Goal: Task Accomplishment & Management: Complete application form

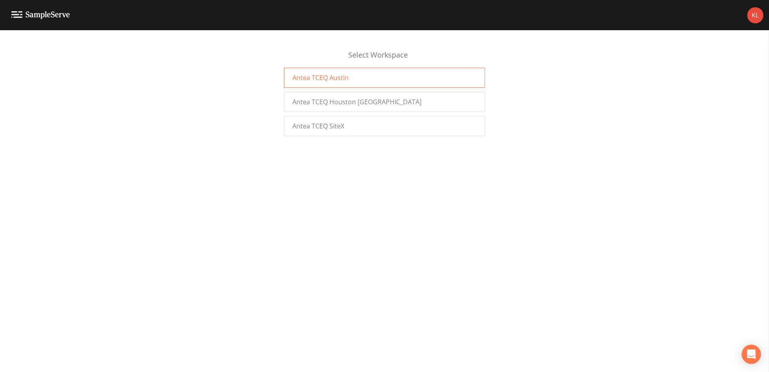
click at [319, 81] on span "Antea TCEQ Austin" at bounding box center [320, 78] width 56 height 10
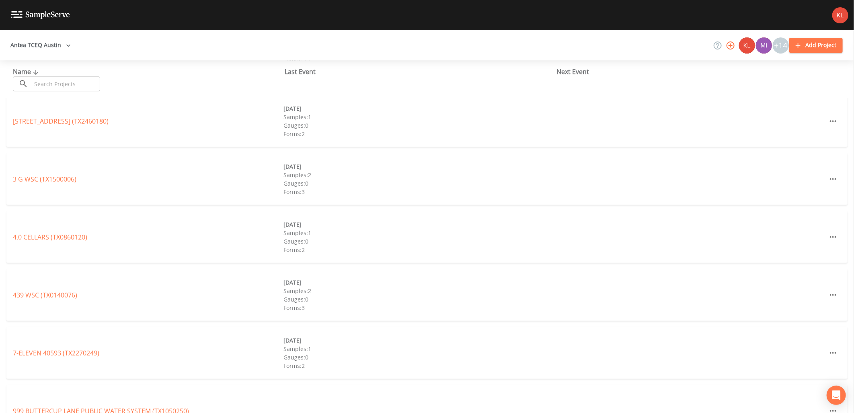
click at [67, 84] on input "text" at bounding box center [65, 83] width 69 height 15
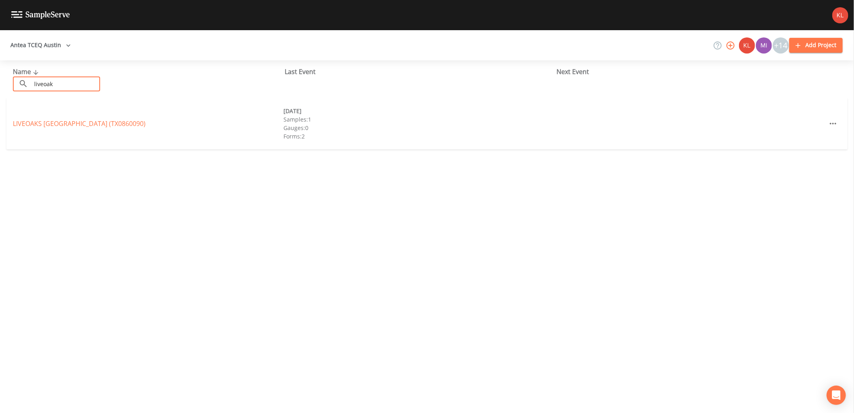
type input "liveoak"
click at [73, 128] on div "LIVEOAKS MOBILE HOME PARK (TX0860090)" at bounding box center [148, 124] width 271 height 10
click at [72, 125] on link "LIVEOAKS MOBILE HOME PARK (TX0860090)" at bounding box center [79, 123] width 133 height 9
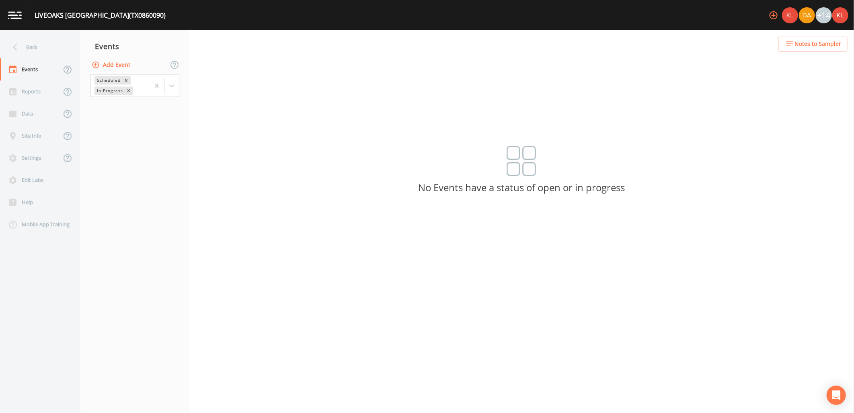
click at [123, 60] on button "Add Event" at bounding box center [111, 65] width 43 height 15
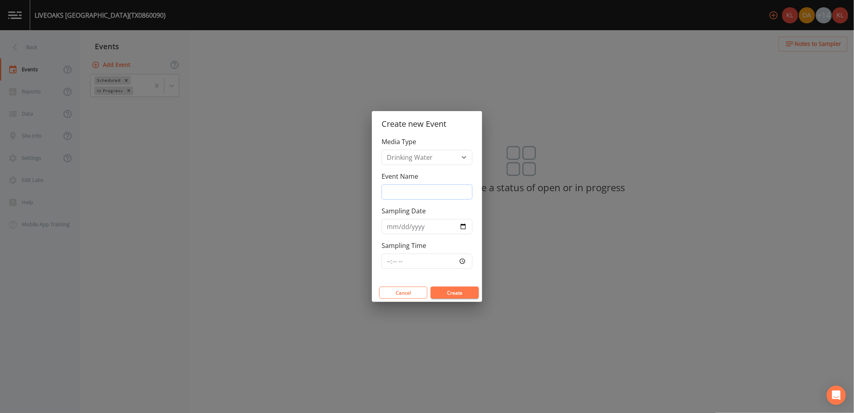
click at [420, 199] on input "Event Name" at bounding box center [427, 191] width 91 height 15
type input "10/09/25"
click at [467, 224] on input "Sampling Date" at bounding box center [427, 226] width 91 height 15
click at [465, 226] on input "Sampling Date" at bounding box center [427, 226] width 91 height 15
type input "2025-10-09"
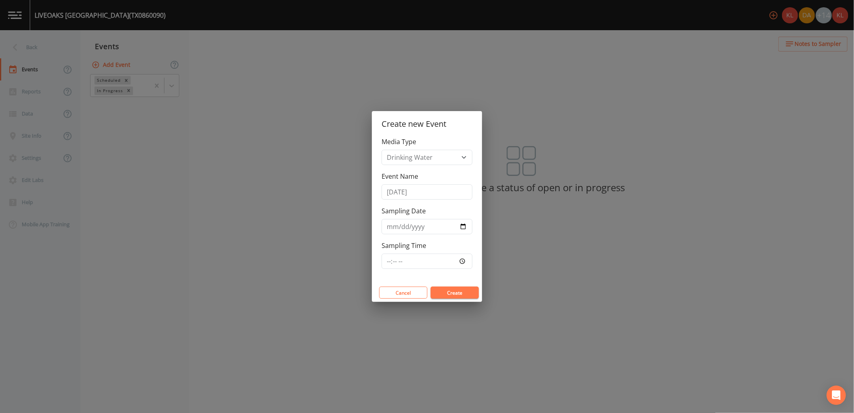
click at [457, 296] on button "Create" at bounding box center [455, 292] width 48 height 12
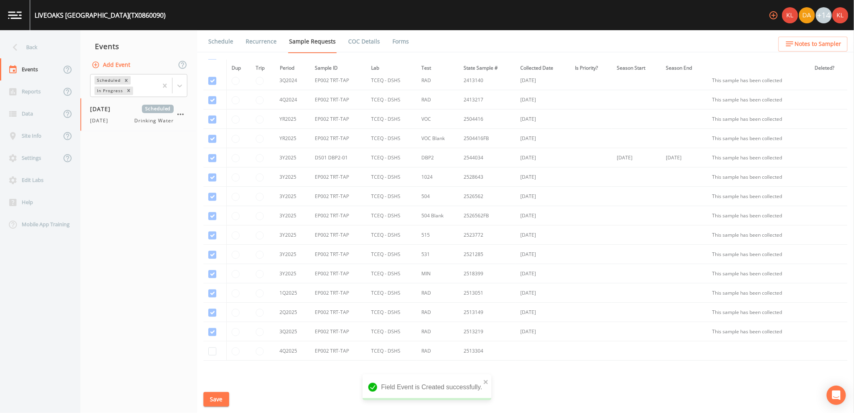
scroll to position [321, 0]
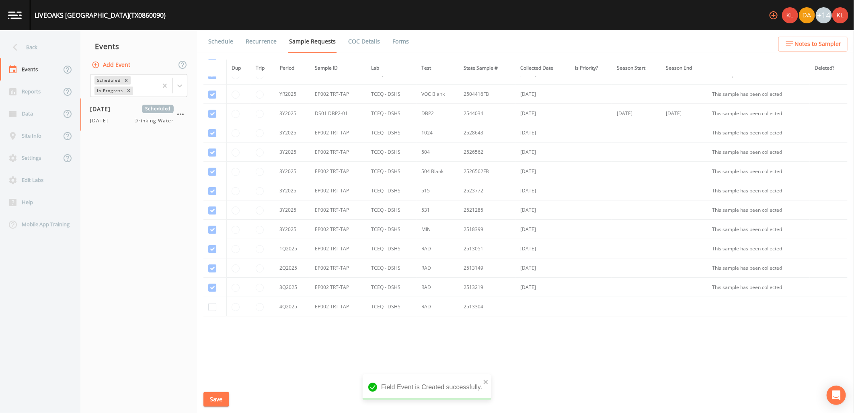
click at [215, 311] on td at bounding box center [215, 306] width 23 height 19
click at [213, 307] on input "checkbox" at bounding box center [212, 307] width 8 height 8
checkbox input "true"
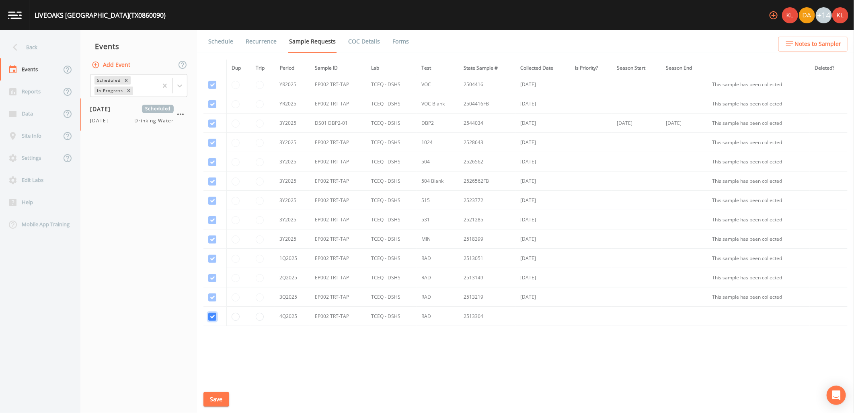
scroll to position [313, 0]
click at [210, 403] on button "Save" at bounding box center [217, 399] width 26 height 15
click at [228, 45] on link "Schedule" at bounding box center [220, 41] width 27 height 23
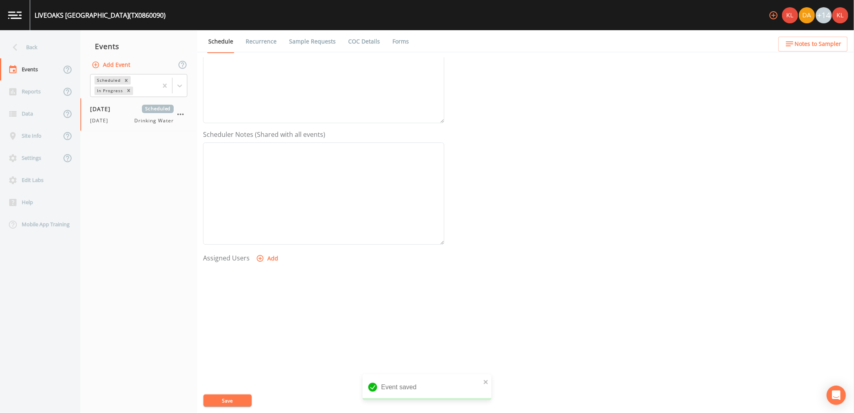
scroll to position [154, 0]
click at [269, 255] on button "Add" at bounding box center [268, 256] width 27 height 15
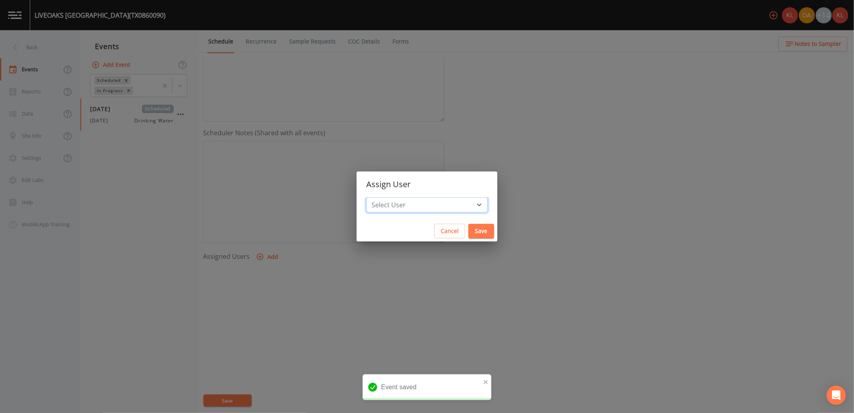
click at [421, 202] on select "Select User Kler Teran David Weber Joshua gere Paul Mike Franklin Rodolfo Ramir…" at bounding box center [426, 204] width 121 height 15
select select "cc3a99b6-42a3-44aa-bed9-88599eb009c7"
click at [388, 197] on select "Select User Kler Teran David Weber Joshua gere Paul Mike Franklin Rodolfo Ramir…" at bounding box center [426, 204] width 121 height 15
click at [469, 235] on button "Save" at bounding box center [482, 231] width 26 height 15
select select
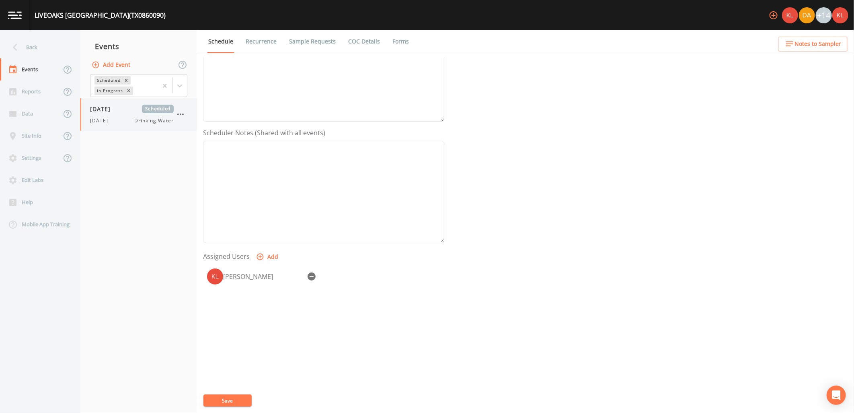
click at [177, 113] on icon "button" at bounding box center [181, 114] width 10 height 10
click at [141, 150] on div at bounding box center [427, 206] width 854 height 413
click at [216, 404] on button "Save" at bounding box center [228, 400] width 48 height 12
click at [13, 13] on img at bounding box center [15, 15] width 14 height 8
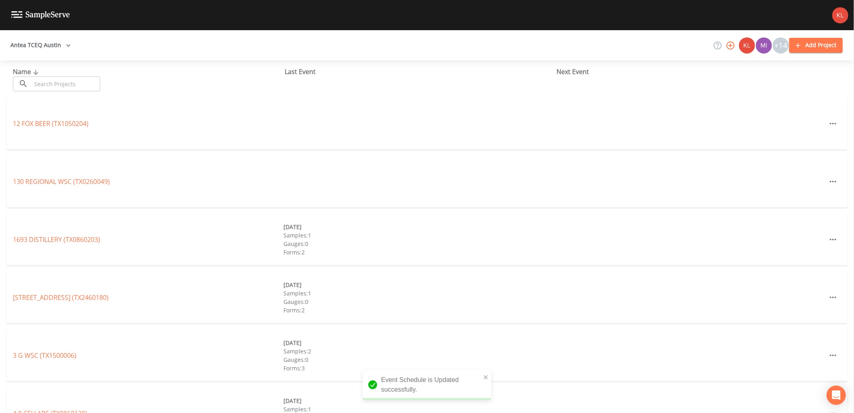
click at [66, 76] on div "Name ​ ​" at bounding box center [149, 79] width 272 height 25
click at [65, 82] on input "text" at bounding box center [65, 83] width 69 height 15
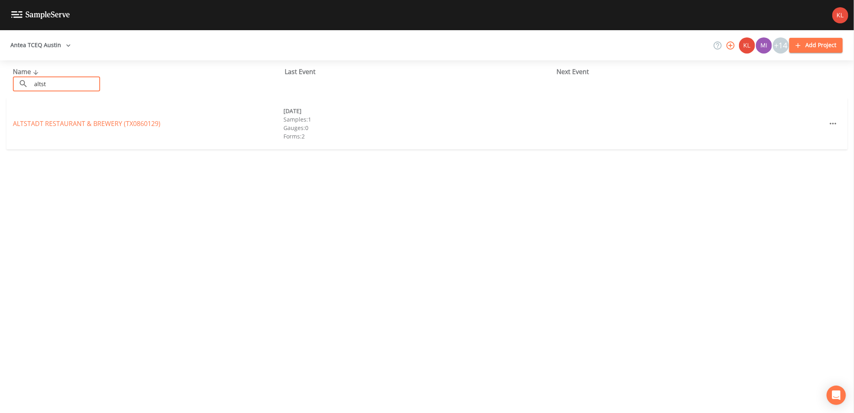
type input "altst"
click at [68, 129] on div "ALTSTADT RESTAURANT & BREWERY (TX0860129) 08/18/2025 Samples: 1 Gauges: 0 Forms…" at bounding box center [426, 123] width 841 height 51
click at [70, 125] on link "ALTSTADT RESTAURANT & BREWERY (TX0860129)" at bounding box center [87, 123] width 148 height 9
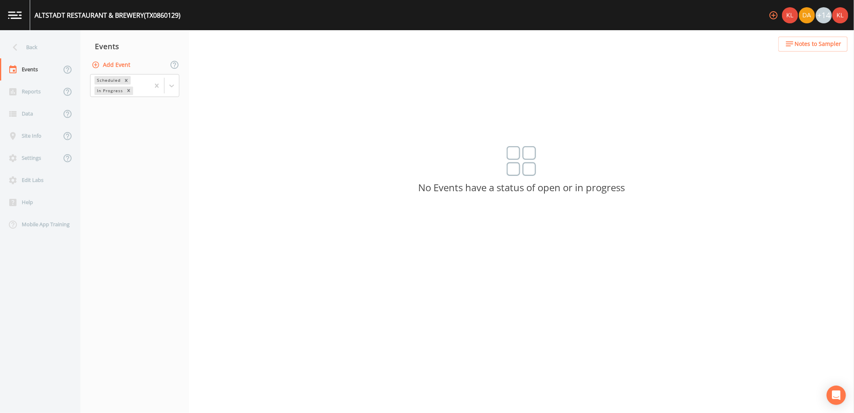
click at [113, 63] on button "Add Event" at bounding box center [111, 65] width 43 height 15
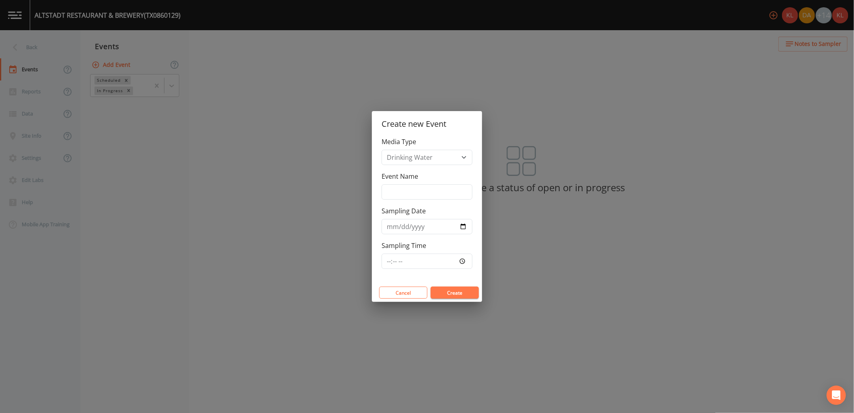
click at [436, 180] on div "Event Name" at bounding box center [427, 185] width 91 height 28
drag, startPoint x: 428, startPoint y: 203, endPoint x: 428, endPoint y: 192, distance: 10.5
click at [428, 199] on div "Media Type Drinking Water Event Name Sampling Date Sampling Time" at bounding box center [427, 210] width 110 height 146
click at [428, 192] on input "Event Name" at bounding box center [427, 191] width 91 height 15
type input "10/09/25"
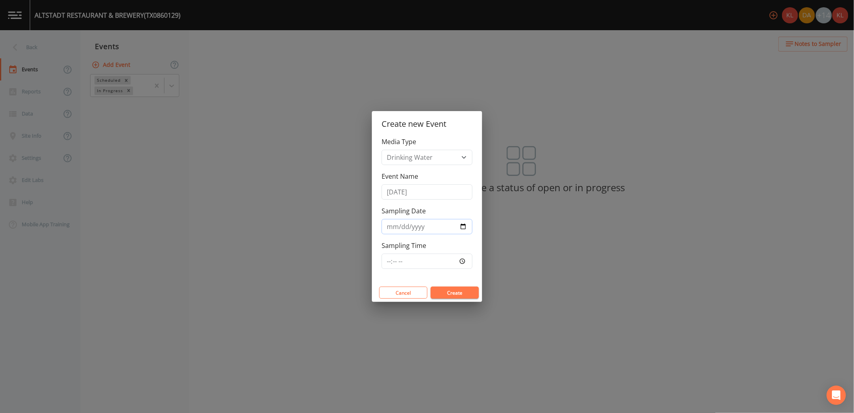
click at [461, 228] on input "Sampling Date" at bounding box center [427, 226] width 91 height 15
type input "2025-10-09"
click at [457, 292] on button "Create" at bounding box center [455, 292] width 48 height 12
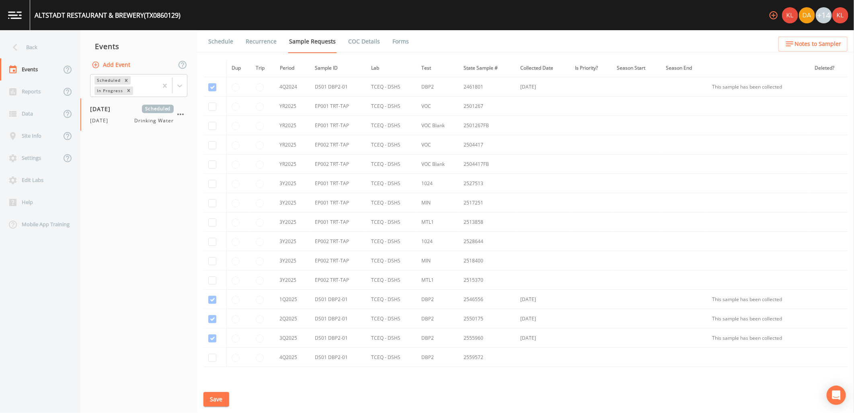
scroll to position [447, 0]
click at [212, 105] on input "checkbox" at bounding box center [212, 103] width 8 height 8
checkbox input "true"
click at [214, 122] on input "checkbox" at bounding box center [212, 123] width 8 height 8
checkbox input "true"
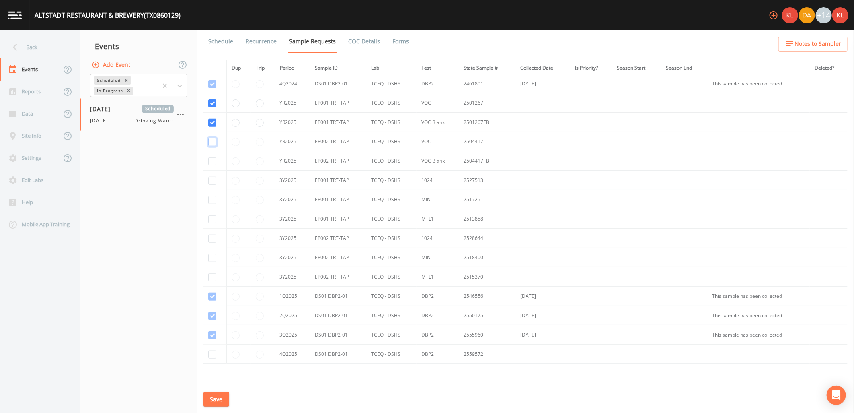
click at [214, 143] on input "checkbox" at bounding box center [212, 142] width 8 height 8
checkbox input "true"
click at [212, 160] on input "checkbox" at bounding box center [212, 161] width 8 height 8
checkbox input "true"
click at [214, 182] on input "checkbox" at bounding box center [212, 181] width 8 height 8
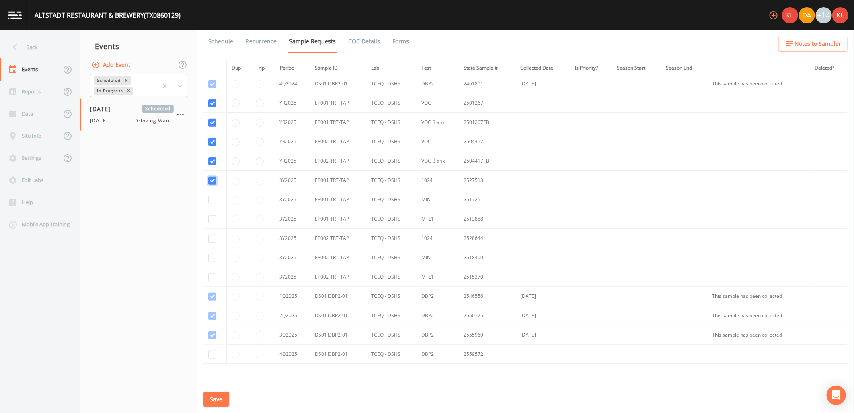
checkbox input "true"
click at [215, 200] on input "checkbox" at bounding box center [212, 200] width 8 height 8
checkbox input "true"
click at [212, 222] on input "checkbox" at bounding box center [212, 219] width 8 height 8
checkbox input "true"
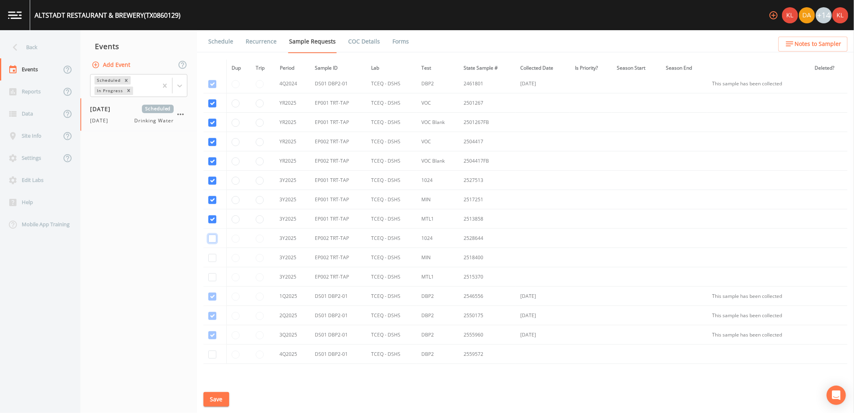
click at [214, 239] on input "checkbox" at bounding box center [212, 238] width 8 height 8
checkbox input "true"
click at [214, 258] on input "checkbox" at bounding box center [212, 258] width 8 height 8
checkbox input "true"
click at [213, 279] on input "checkbox" at bounding box center [212, 277] width 8 height 8
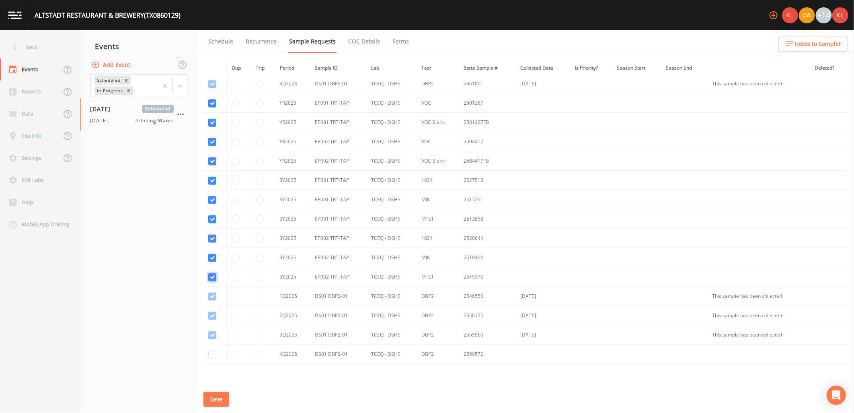
checkbox input "true"
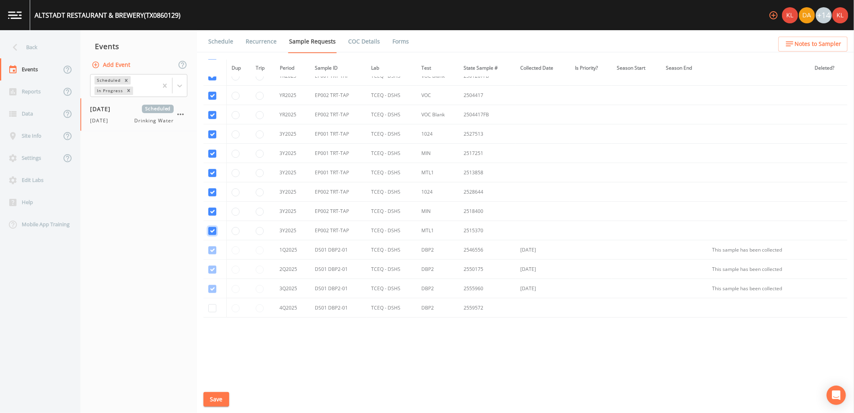
scroll to position [495, 0]
click at [215, 307] on input "checkbox" at bounding box center [212, 307] width 8 height 8
checkbox input "true"
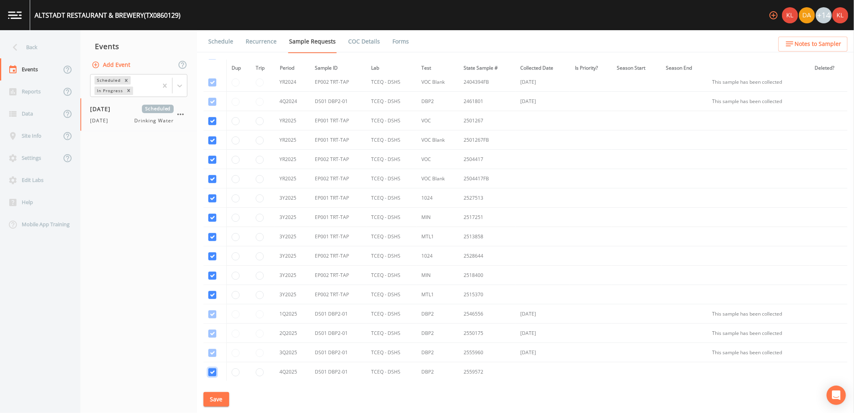
scroll to position [450, 0]
click at [216, 385] on div "Schedule Recurrence Sample Requests COC Details Forms Dup Trip Period Sample ID…" at bounding box center [525, 221] width 657 height 383
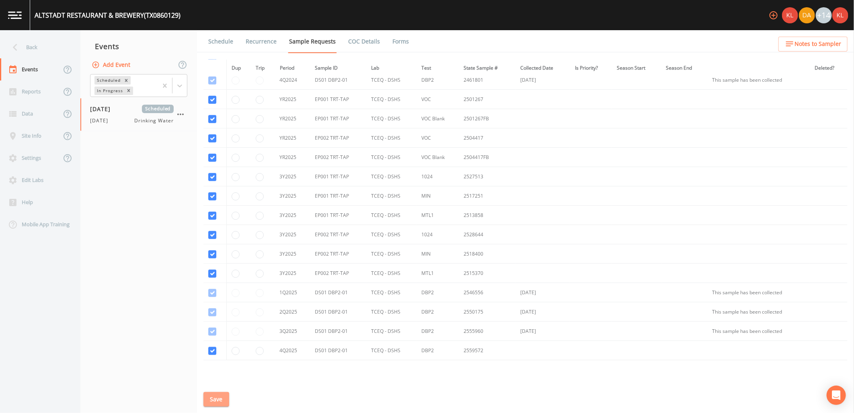
click at [214, 393] on button "Save" at bounding box center [217, 399] width 26 height 15
click at [212, 41] on link "Schedule" at bounding box center [220, 41] width 27 height 23
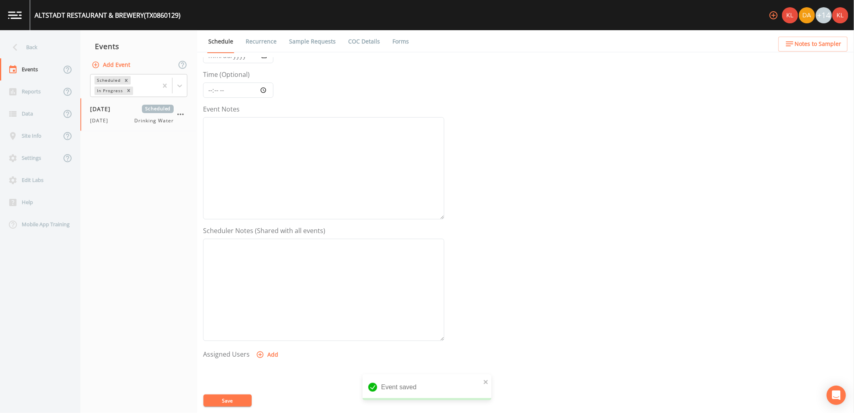
scroll to position [154, 0]
click at [263, 256] on button "Add" at bounding box center [268, 256] width 27 height 15
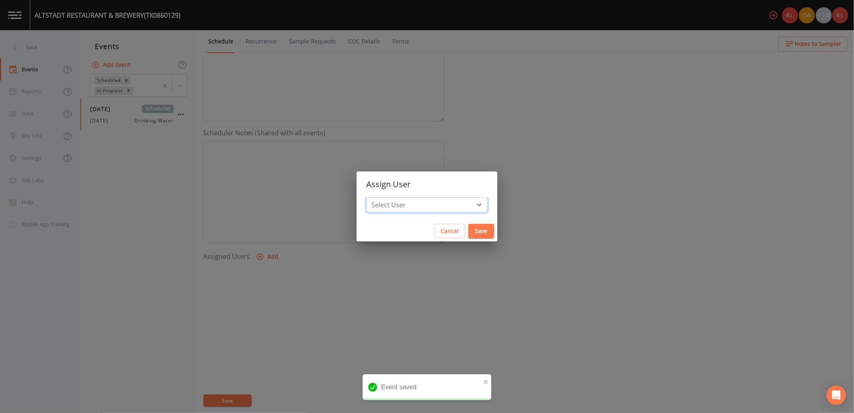
click at [399, 201] on select "Select User Kler Teran David Weber Joshua gere Paul Mike Franklin Rodolfo Ramir…" at bounding box center [426, 204] width 121 height 15
select select "cc3a99b6-42a3-44aa-bed9-88599eb009c7"
click at [388, 197] on select "Select User Kler Teran David Weber Joshua gere Paul Mike Franklin Rodolfo Ramir…" at bounding box center [426, 204] width 121 height 15
click at [469, 235] on button "Save" at bounding box center [482, 231] width 26 height 15
select select
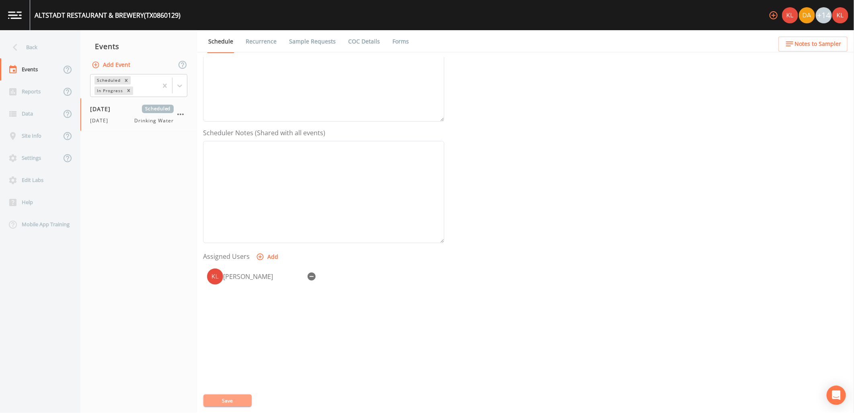
drag, startPoint x: 236, startPoint y: 397, endPoint x: 236, endPoint y: 387, distance: 10.1
click at [236, 397] on button "Save" at bounding box center [228, 400] width 48 height 12
click at [21, 19] on link at bounding box center [15, 15] width 30 height 30
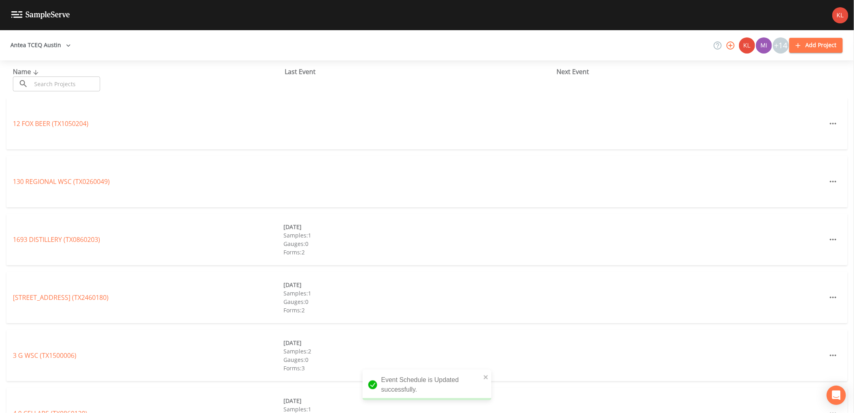
click at [68, 90] on input "text" at bounding box center [65, 83] width 69 height 15
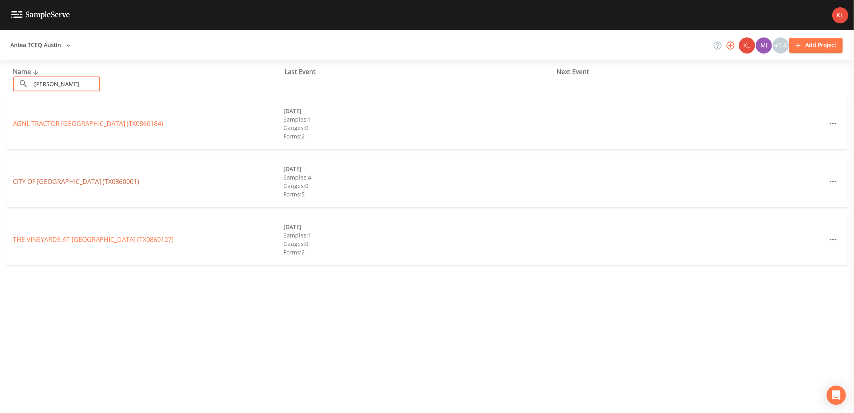
type input "fred"
click at [77, 182] on link "CITY OF FREDERICKSBURG (TX0860001)" at bounding box center [76, 181] width 126 height 9
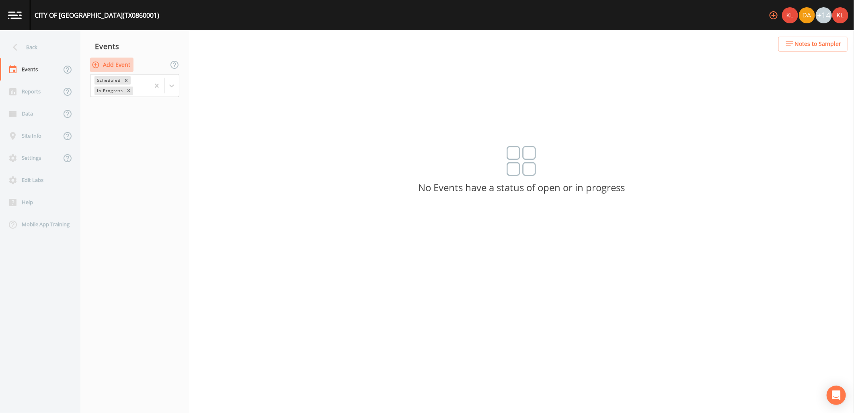
click at [122, 66] on button "Add Event" at bounding box center [111, 65] width 43 height 15
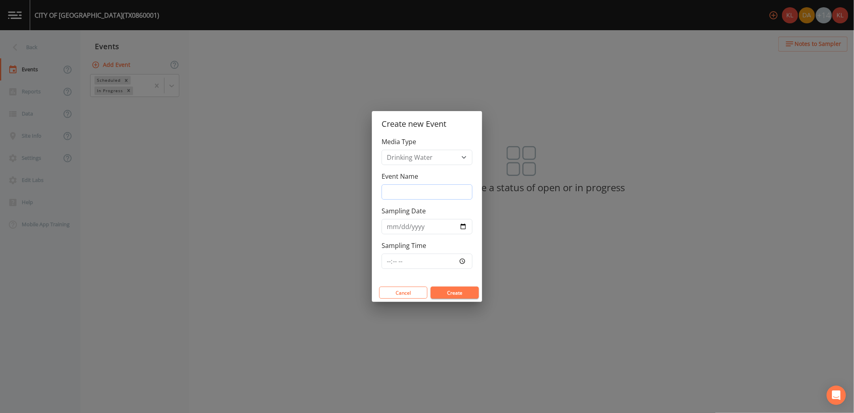
click at [420, 185] on input "Event Name" at bounding box center [427, 191] width 91 height 15
type input "10/09/25"
type input "2025-10-09"
click at [448, 288] on button "Create" at bounding box center [455, 292] width 48 height 12
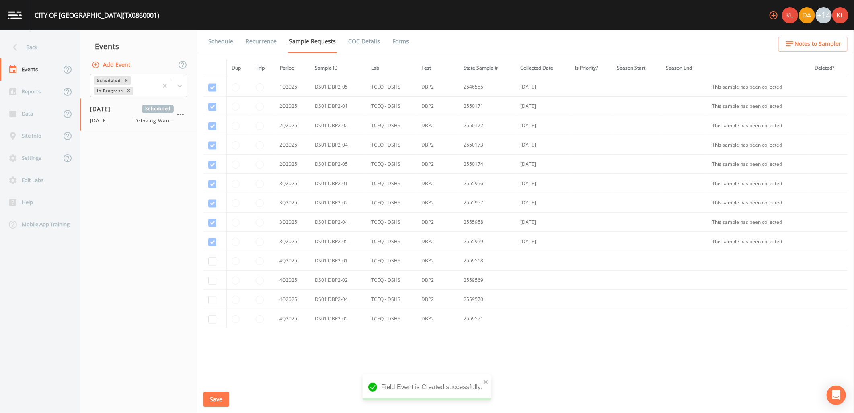
scroll to position [1037, 0]
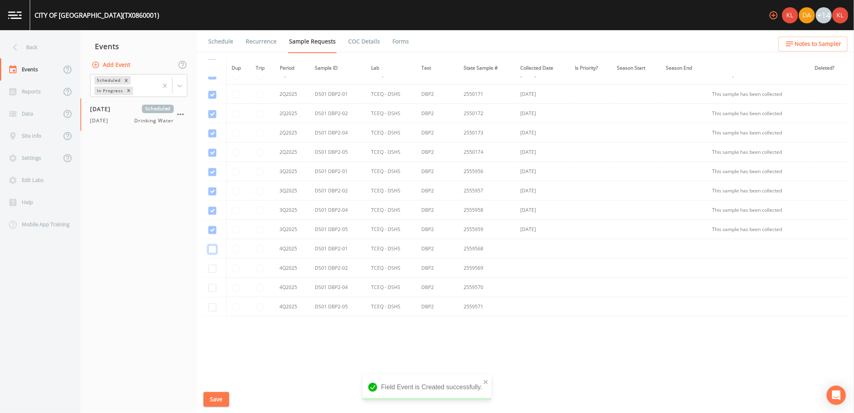
click at [208, 248] on input "checkbox" at bounding box center [212, 249] width 8 height 8
checkbox input "true"
click at [211, 264] on input "checkbox" at bounding box center [212, 268] width 8 height 8
checkbox input "true"
click at [214, 284] on input "checkbox" at bounding box center [212, 288] width 8 height 8
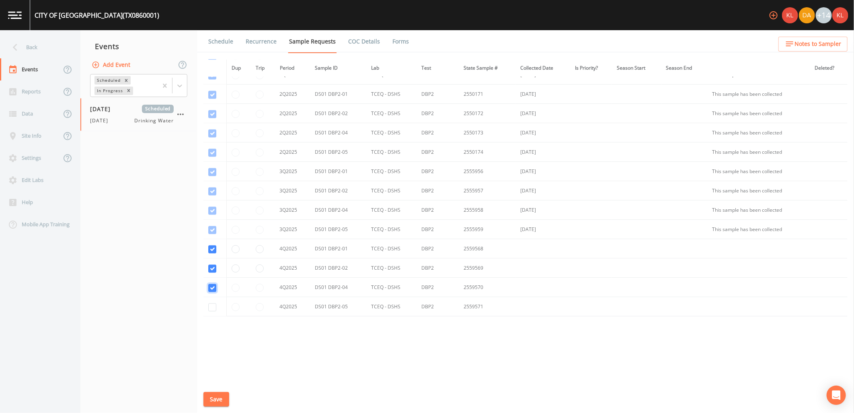
checkbox input "true"
click at [210, 309] on input "checkbox" at bounding box center [212, 307] width 8 height 8
checkbox input "true"
click at [218, 396] on button "Save" at bounding box center [217, 399] width 26 height 15
click at [220, 35] on link "Schedule" at bounding box center [220, 41] width 27 height 23
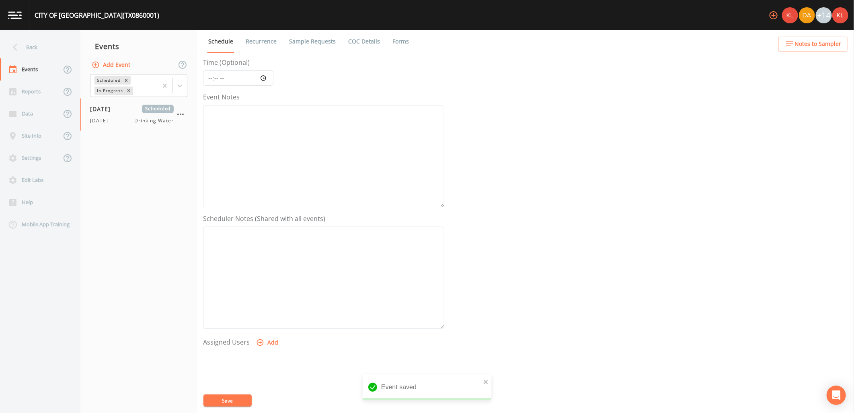
scroll to position [154, 0]
click at [264, 261] on button "Add" at bounding box center [268, 256] width 27 height 15
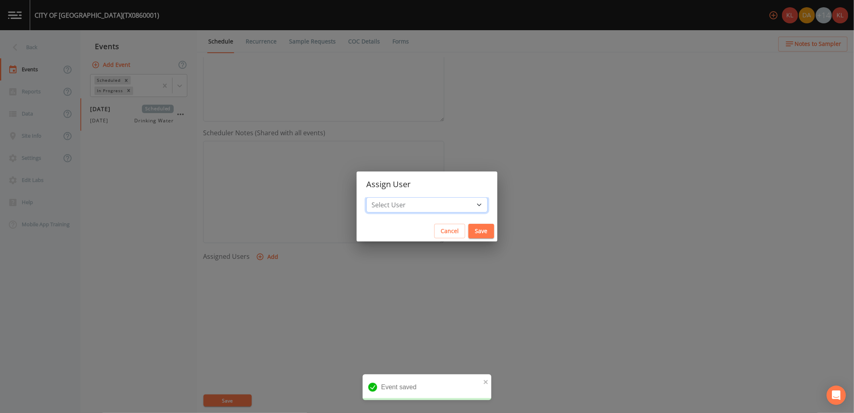
click at [423, 203] on select "Select User Kler Teran David Weber Joshua gere Paul Mike Franklin Rodolfo Ramir…" at bounding box center [426, 204] width 121 height 15
select select "cc3a99b6-42a3-44aa-bed9-88599eb009c7"
click at [388, 197] on select "Select User Kler Teran David Weber Joshua gere Paul Mike Franklin Rodolfo Ramir…" at bounding box center [426, 204] width 121 height 15
click at [469, 226] on button "Save" at bounding box center [482, 231] width 26 height 15
select select
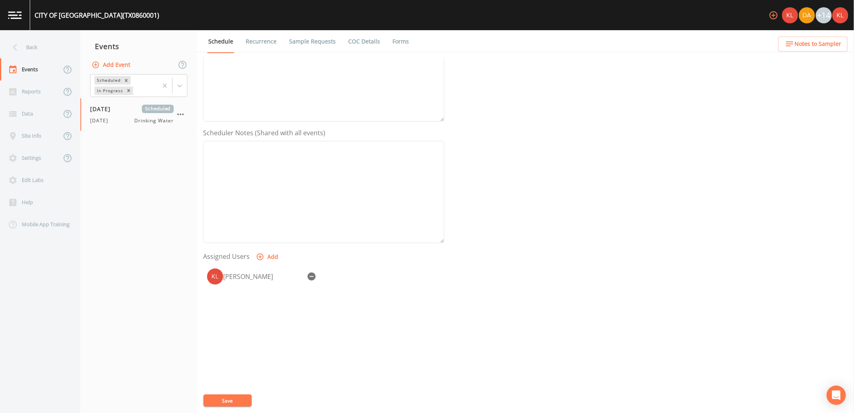
click at [237, 408] on div "Event Name 10/09/25 Target Sampling Date 2025-10-09 Time (Optional) Event Notes…" at bounding box center [528, 235] width 651 height 356
click at [237, 398] on button "Save" at bounding box center [228, 400] width 48 height 12
click at [19, 25] on link at bounding box center [15, 15] width 30 height 30
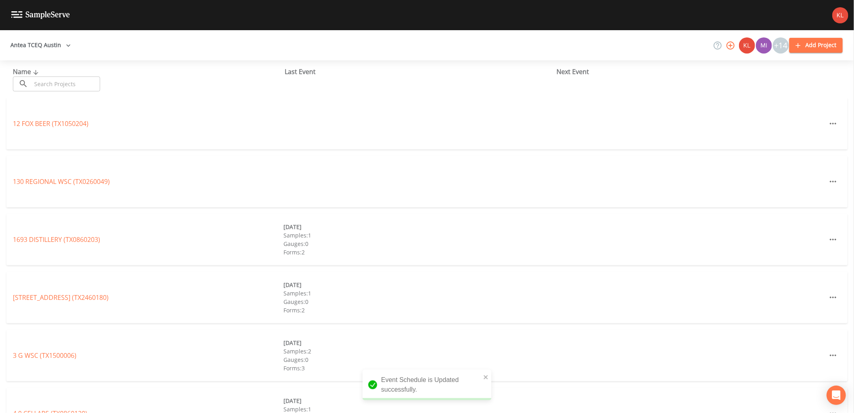
click at [38, 86] on input "text" at bounding box center [65, 83] width 69 height 15
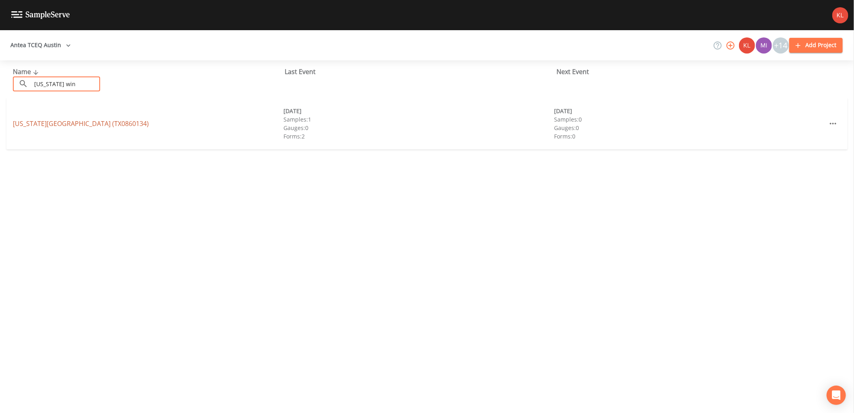
type input "texas win"
click at [88, 125] on link "TEXAS WINE COUNTRY RV RESORT (TX0860134)" at bounding box center [81, 123] width 136 height 9
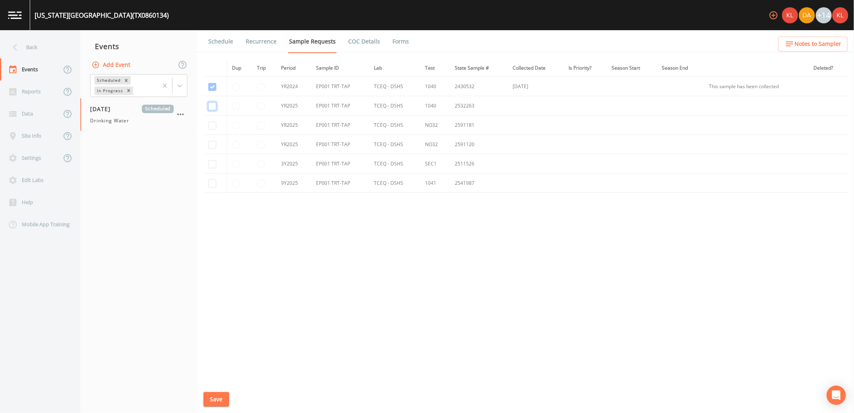
click at [212, 107] on input "checkbox" at bounding box center [212, 106] width 8 height 8
checkbox input "true"
click at [212, 125] on input "checkbox" at bounding box center [212, 125] width 8 height 8
checkbox input "true"
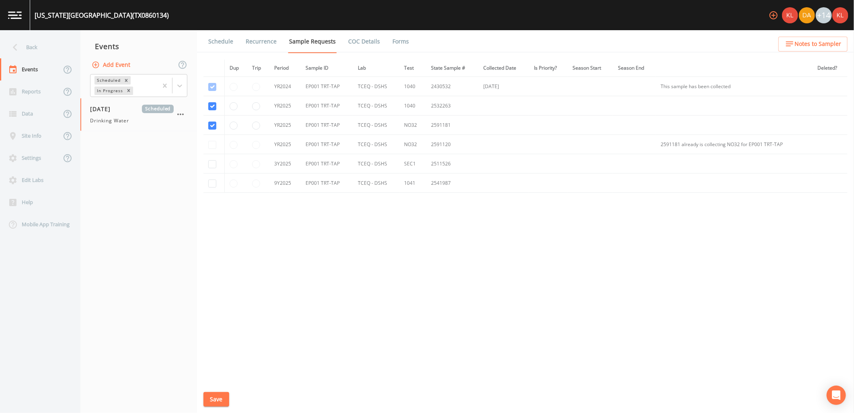
click at [211, 146] on td at bounding box center [214, 144] width 21 height 19
click at [213, 142] on td at bounding box center [214, 144] width 21 height 19
click at [211, 103] on input "checkbox" at bounding box center [212, 106] width 8 height 8
checkbox input "false"
click at [212, 142] on td at bounding box center [214, 144] width 21 height 19
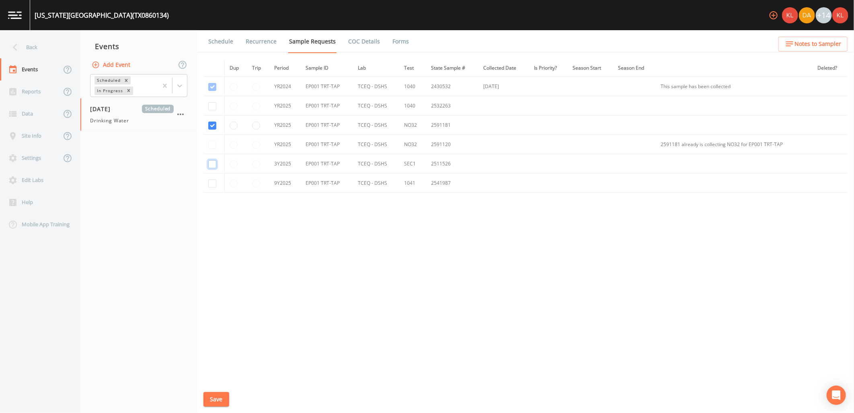
click at [213, 164] on input "checkbox" at bounding box center [212, 164] width 8 height 8
checkbox input "true"
click at [214, 187] on input "checkbox" at bounding box center [212, 183] width 8 height 8
checkbox input "false"
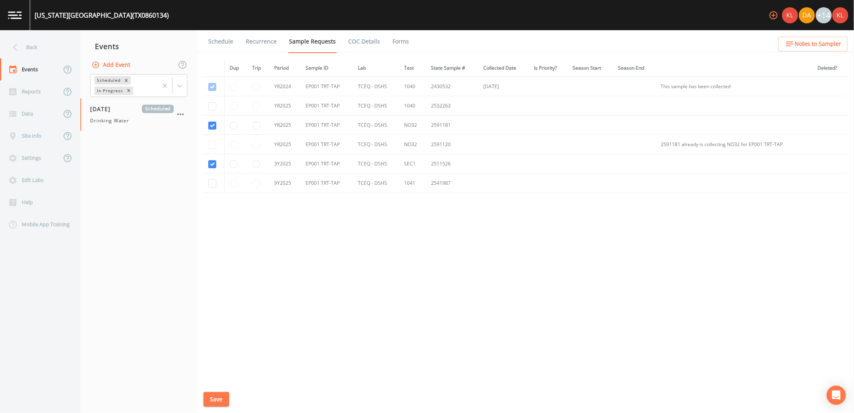
click at [219, 395] on button "Save" at bounding box center [217, 399] width 26 height 15
click at [226, 41] on link "Schedule" at bounding box center [220, 41] width 27 height 23
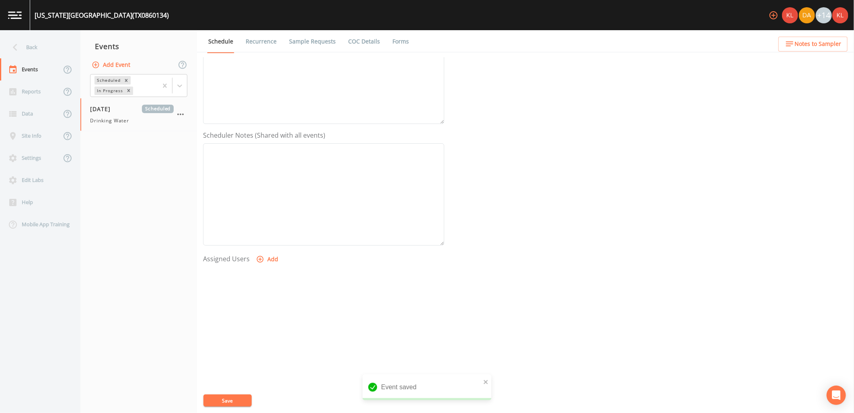
scroll to position [154, 0]
click at [272, 257] on button "Add" at bounding box center [268, 256] width 27 height 15
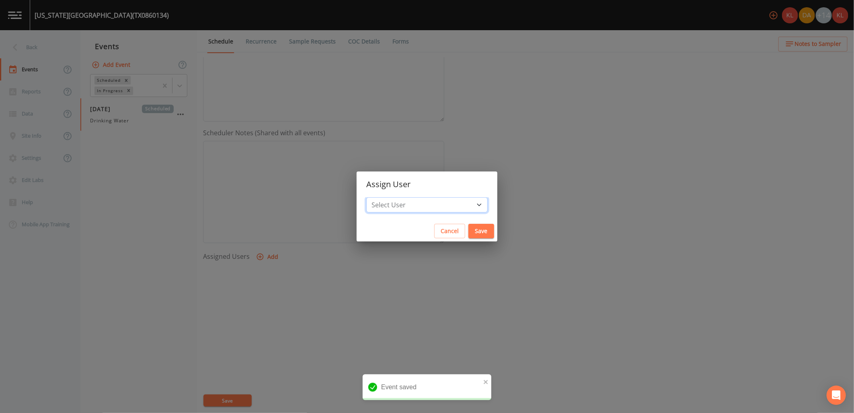
click at [442, 206] on select "Select User Kler Teran David Weber Joshua gere Paul Mike Franklin Rodolfo Ramir…" at bounding box center [426, 204] width 121 height 15
select select "cc3a99b6-42a3-44aa-bed9-88599eb009c7"
click at [388, 197] on select "Select User Kler Teran David Weber Joshua gere Paul Mike Franklin Rodolfo Ramir…" at bounding box center [426, 204] width 121 height 15
click at [469, 233] on button "Save" at bounding box center [482, 231] width 26 height 15
select select
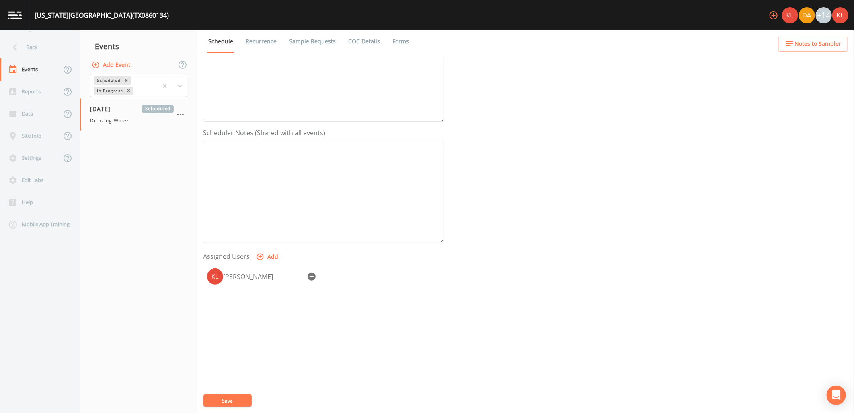
click at [240, 396] on button "Save" at bounding box center [228, 400] width 48 height 12
click at [13, 11] on img at bounding box center [15, 15] width 14 height 8
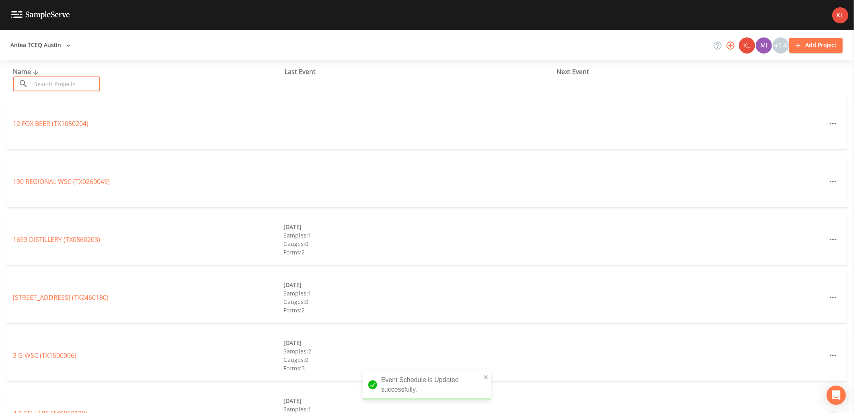
click at [80, 88] on input "text" at bounding box center [65, 83] width 69 height 15
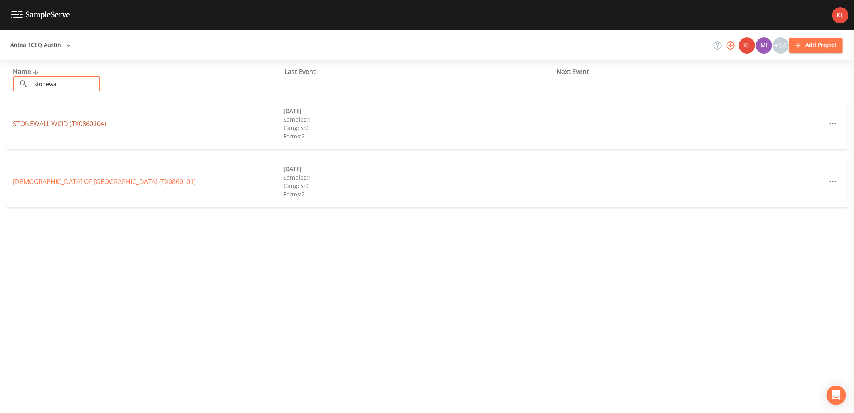
type input "stonewa"
click at [81, 125] on link "STONEWALL WCID (TX0860104)" at bounding box center [59, 123] width 93 height 9
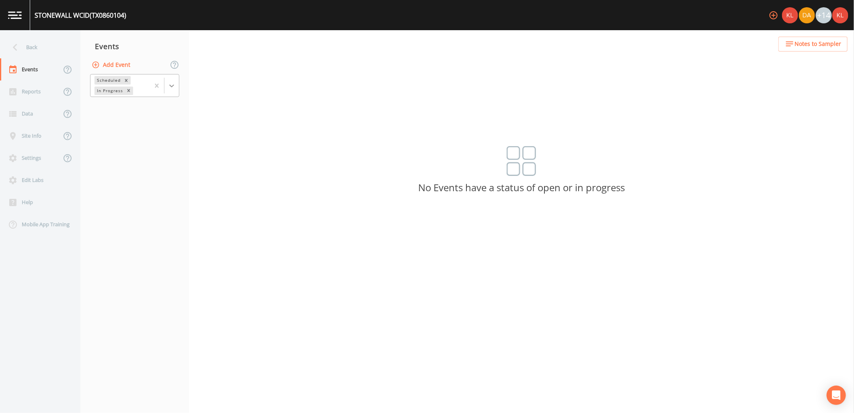
click at [172, 82] on icon at bounding box center [172, 86] width 8 height 8
click at [162, 109] on div "Completed" at bounding box center [134, 109] width 89 height 14
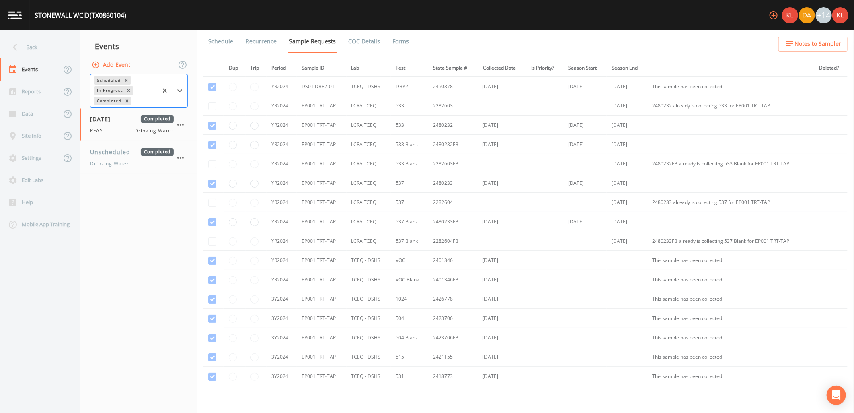
click at [120, 62] on button "Add Event" at bounding box center [111, 65] width 43 height 15
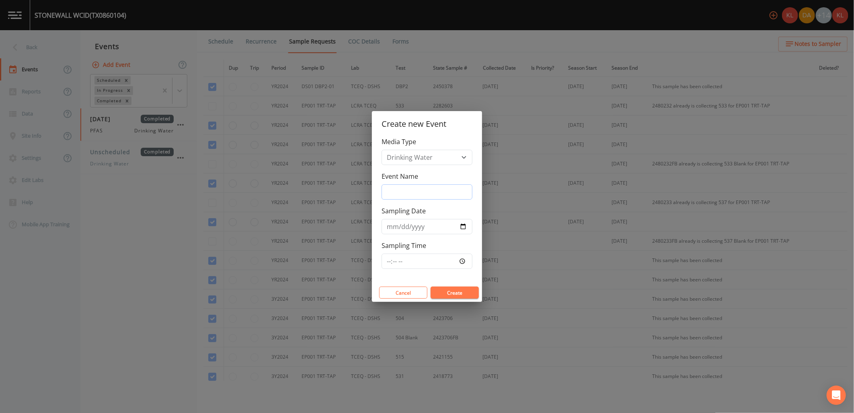
click at [441, 193] on input "Event Name" at bounding box center [427, 191] width 91 height 15
type input "10/09/25"
type input "2025-10-09"
click at [461, 288] on button "Create" at bounding box center [455, 292] width 48 height 12
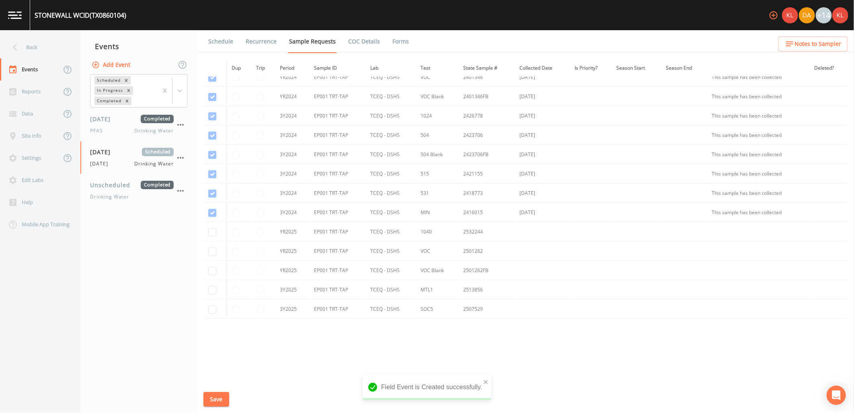
scroll to position [186, 0]
click at [214, 230] on input "checkbox" at bounding box center [212, 230] width 8 height 8
checkbox input "true"
click at [212, 247] on input "checkbox" at bounding box center [212, 249] width 8 height 8
checkbox input "true"
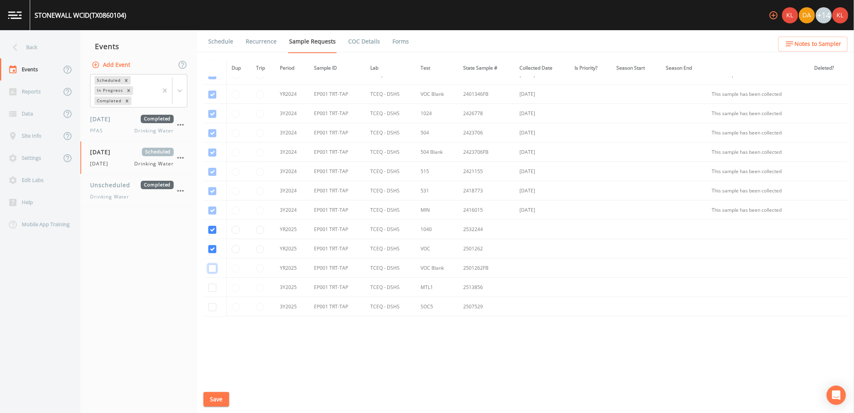
click at [216, 269] on input "checkbox" at bounding box center [212, 268] width 8 height 8
checkbox input "true"
click at [212, 282] on td at bounding box center [215, 287] width 23 height 19
click at [215, 290] on input "checkbox" at bounding box center [212, 288] width 8 height 8
checkbox input "true"
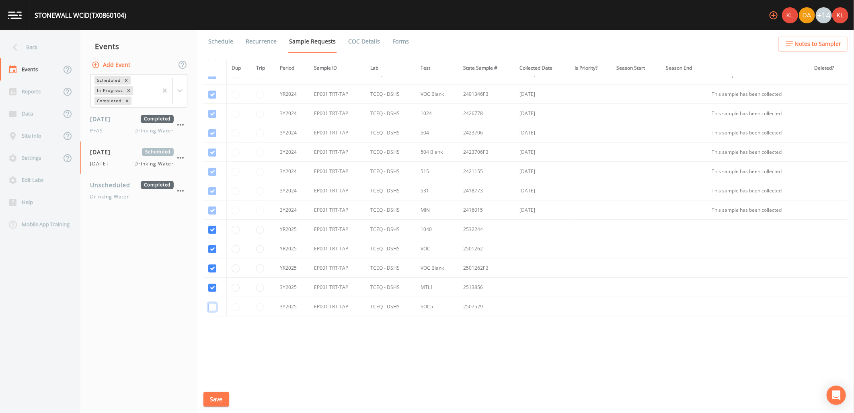
click at [213, 306] on input "checkbox" at bounding box center [212, 307] width 8 height 8
checkbox input "true"
click at [222, 399] on button "Save" at bounding box center [217, 399] width 26 height 15
click at [220, 40] on link "Schedule" at bounding box center [220, 41] width 27 height 23
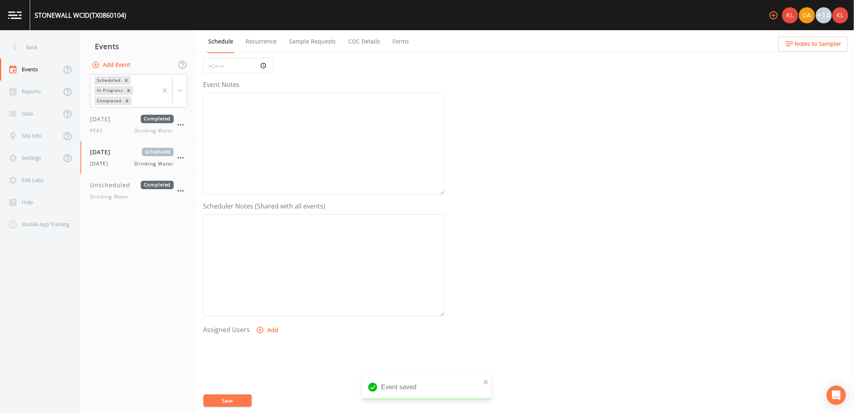
scroll to position [154, 0]
click at [273, 261] on button "Add" at bounding box center [268, 256] width 27 height 15
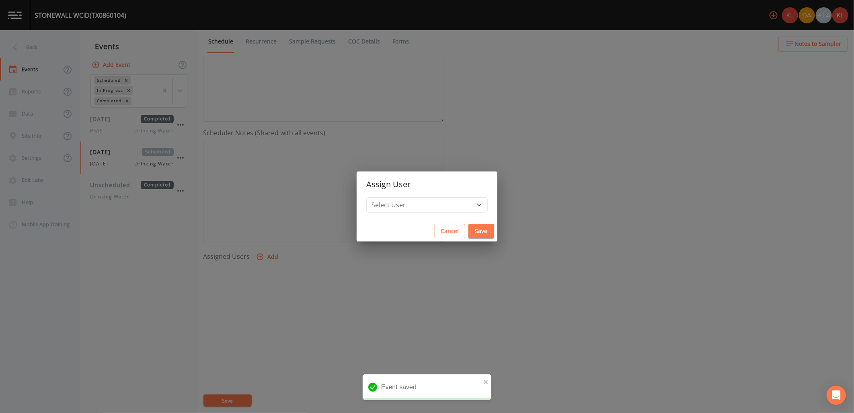
click at [405, 196] on h2 "Assign User" at bounding box center [427, 184] width 141 height 26
click at [409, 202] on select "Select User Kler Teran David Weber Joshua gere Paul Mike Franklin Rodolfo Ramir…" at bounding box center [426, 204] width 121 height 15
select select "cc3a99b6-42a3-44aa-bed9-88599eb009c7"
click at [388, 197] on select "Select User Kler Teran David Weber Joshua gere Paul Mike Franklin Rodolfo Ramir…" at bounding box center [426, 204] width 121 height 15
click at [469, 236] on button "Save" at bounding box center [482, 231] width 26 height 15
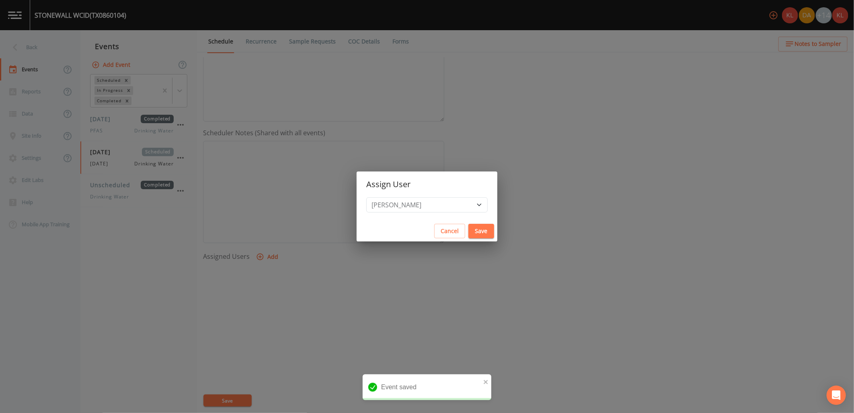
select select
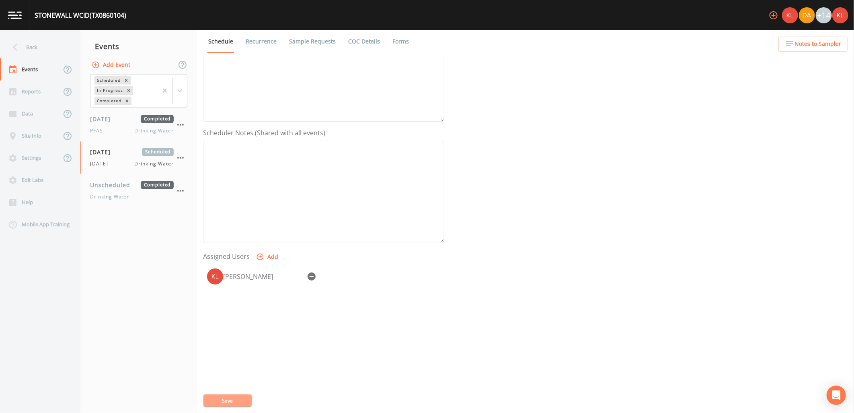
click at [244, 401] on button "Save" at bounding box center [228, 400] width 48 height 12
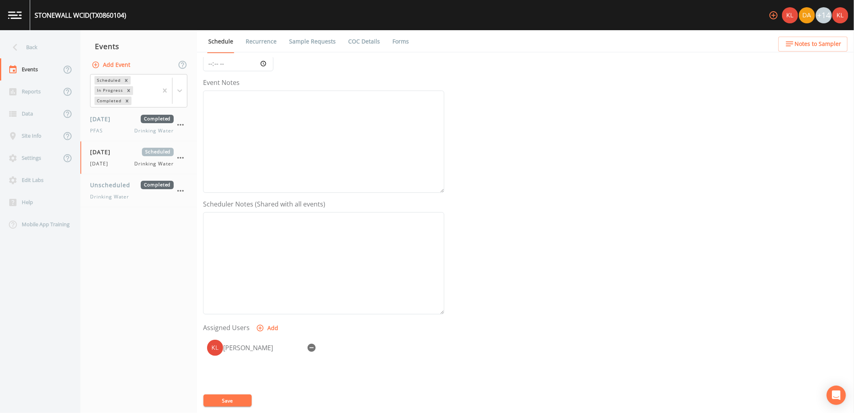
scroll to position [65, 0]
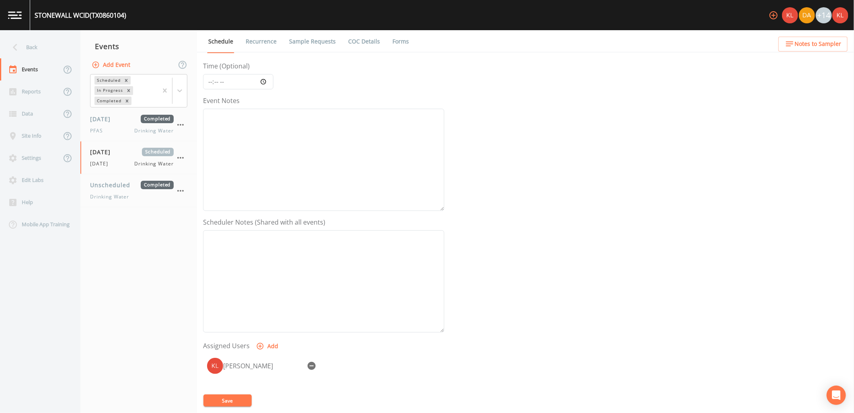
click at [258, 31] on link "Recurrence" at bounding box center [261, 41] width 33 height 23
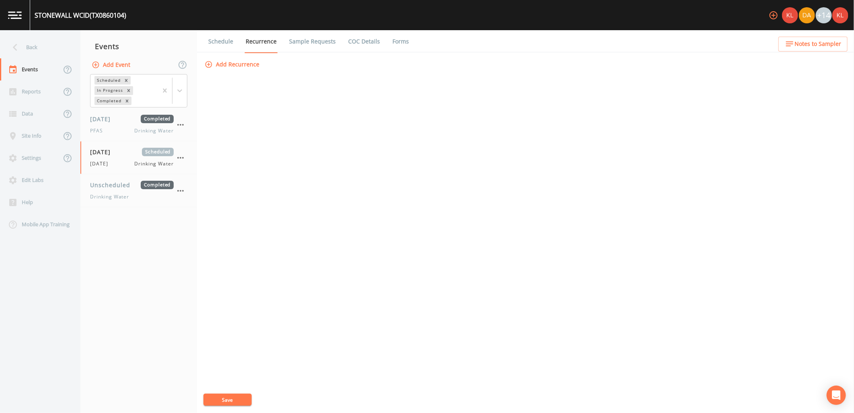
click at [294, 39] on link "Sample Requests" at bounding box center [312, 41] width 49 height 23
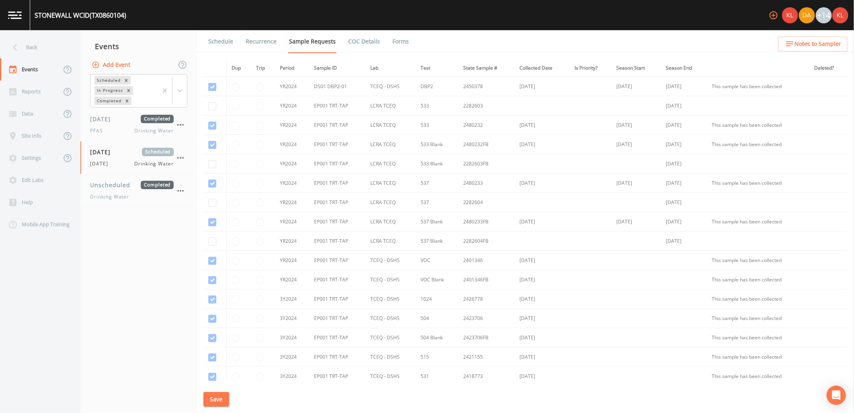
click at [343, 43] on li "COC Details" at bounding box center [359, 41] width 44 height 23
click at [351, 33] on link "COC Details" at bounding box center [364, 41] width 34 height 23
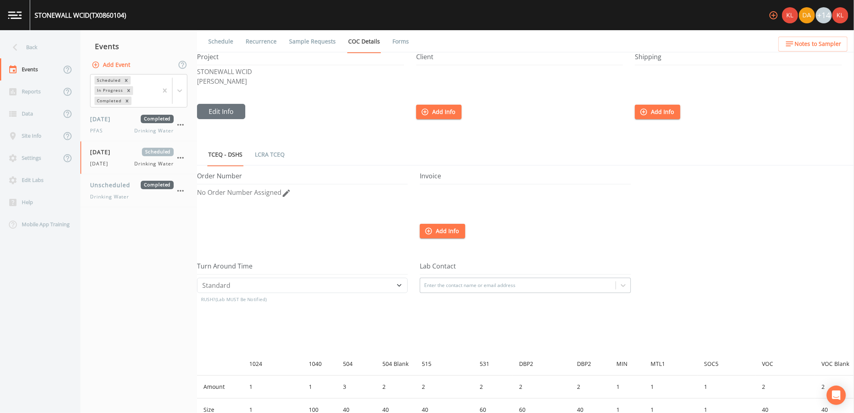
click at [247, 42] on link "Recurrence" at bounding box center [261, 41] width 33 height 23
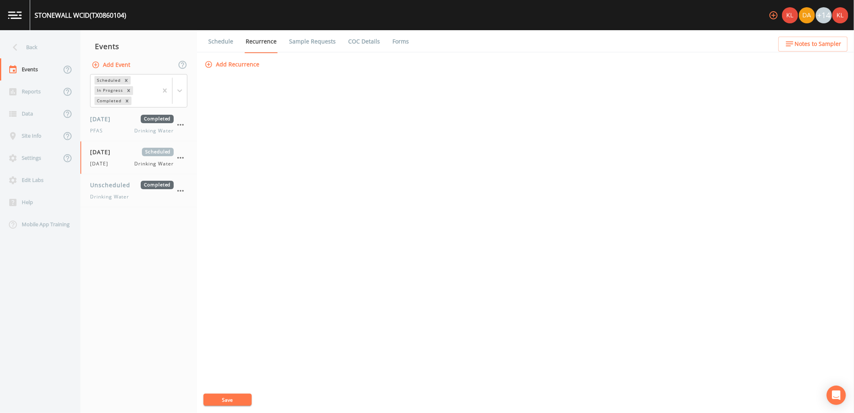
click at [8, 8] on link at bounding box center [15, 15] width 30 height 30
